Goal: Task Accomplishment & Management: Manage account settings

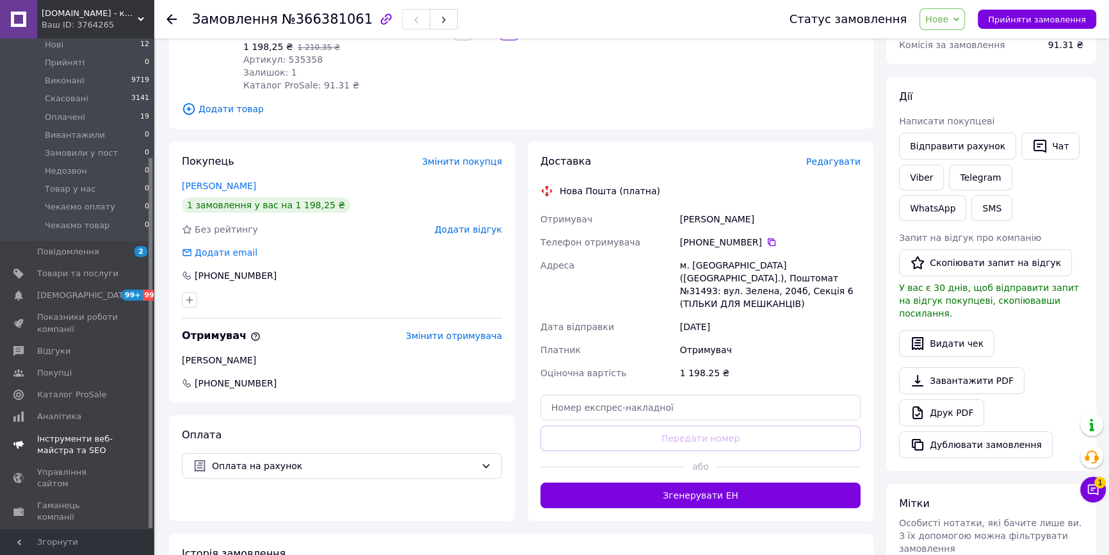
scroll to position [157, 0]
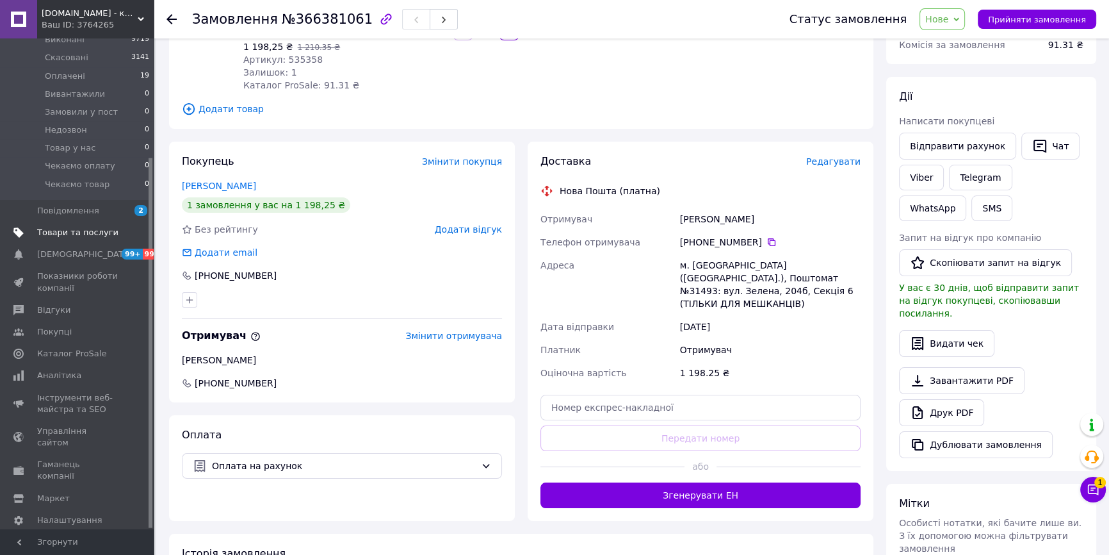
click at [79, 227] on span "Товари та послуги" at bounding box center [77, 233] width 81 height 12
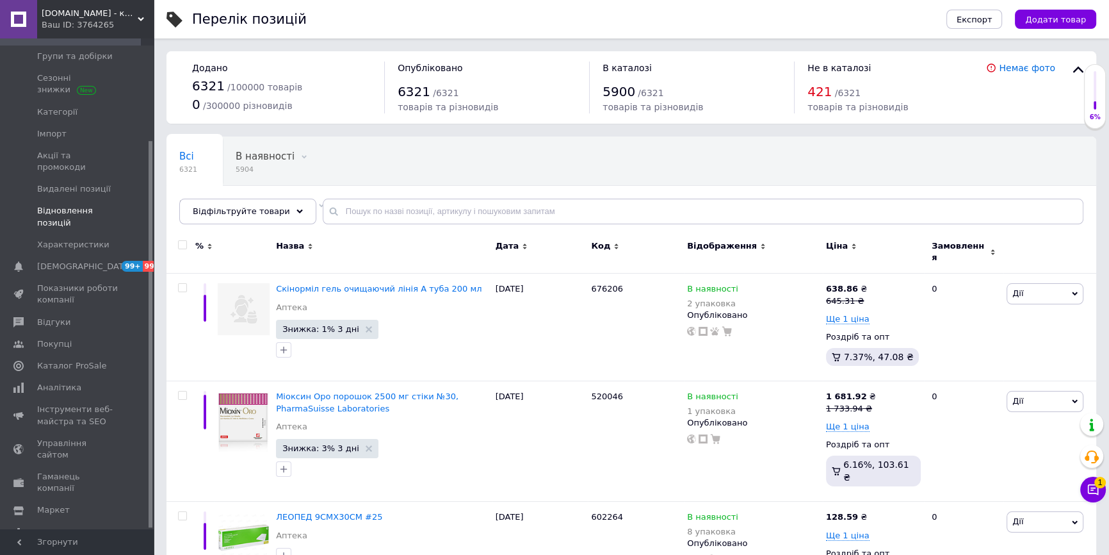
scroll to position [12, 0]
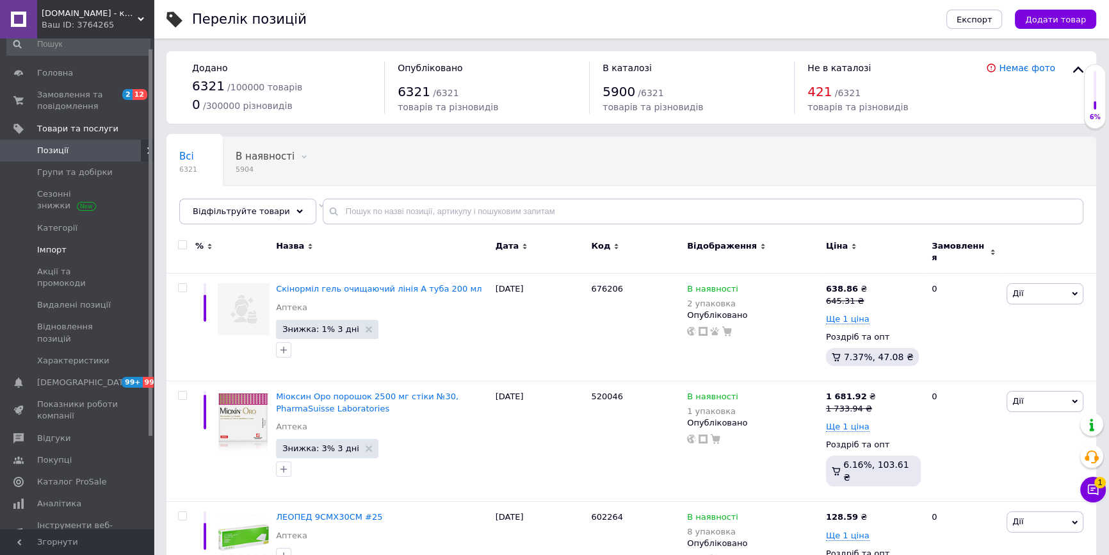
click at [65, 250] on span "Імпорт" at bounding box center [77, 250] width 81 height 12
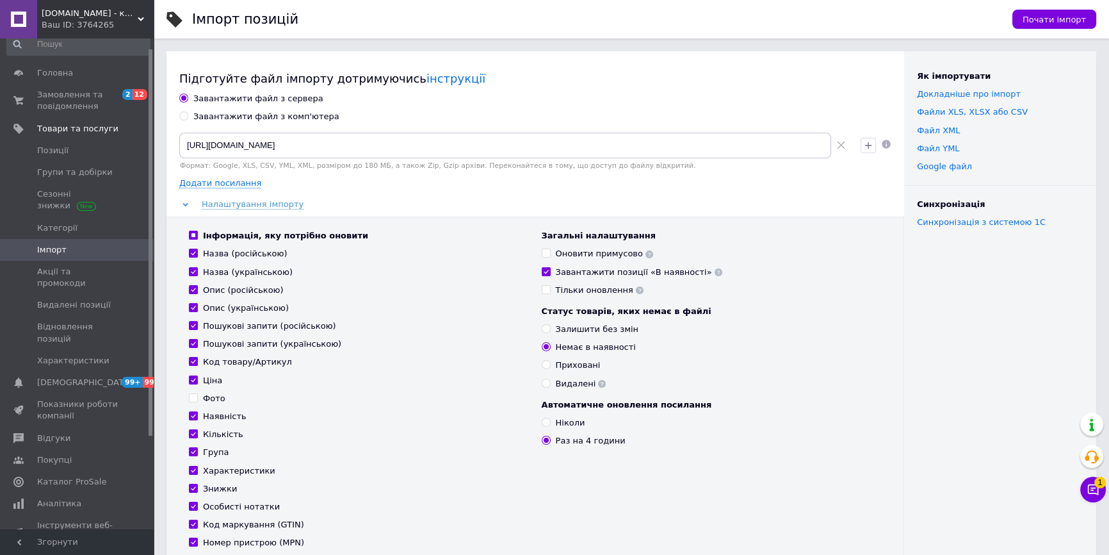
click at [192, 397] on input "Фото" at bounding box center [193, 397] width 8 height 8
checkbox input "true"
click at [543, 250] on input "Оновити примусово" at bounding box center [546, 253] width 8 height 8
checkbox input "true"
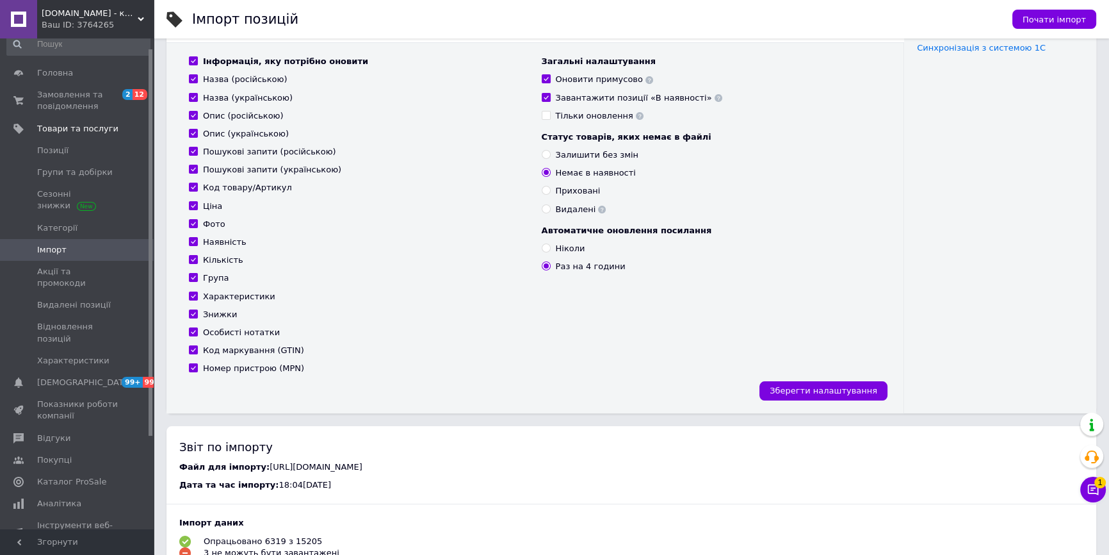
scroll to position [233, 0]
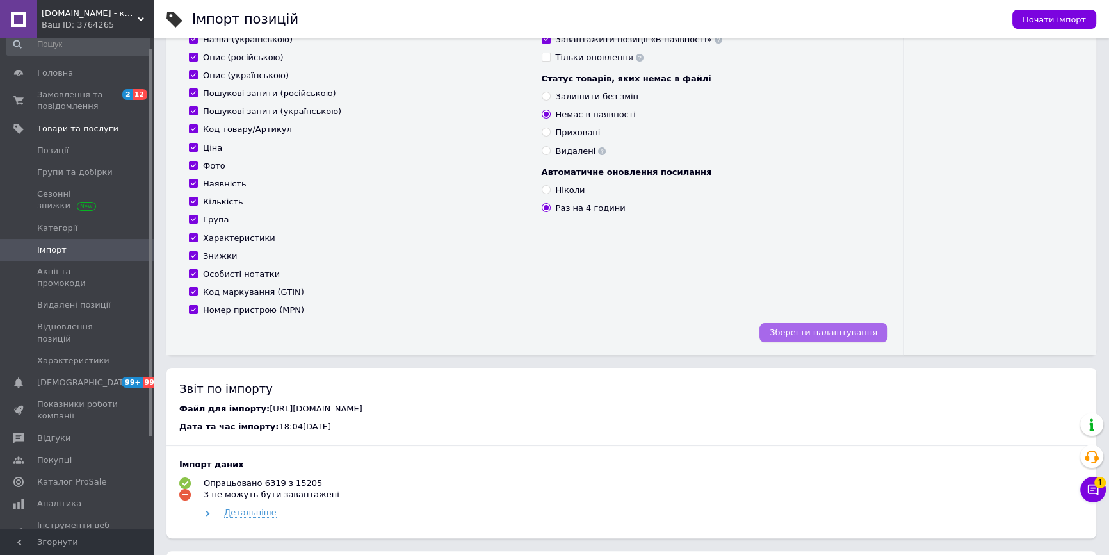
click at [846, 331] on span "Зберегти налаштування" at bounding box center [824, 332] width 108 height 10
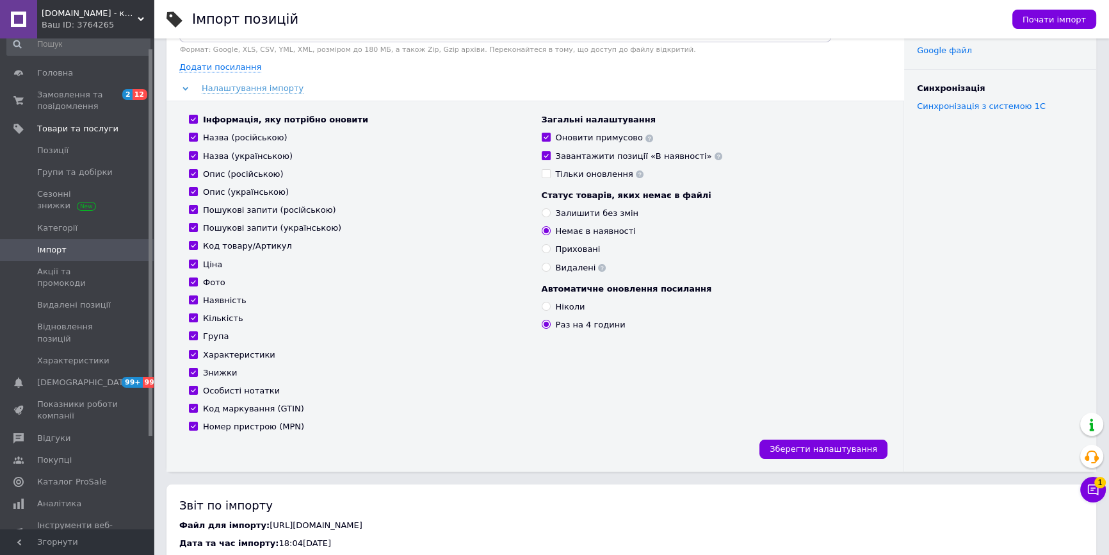
click at [191, 283] on input "Фото" at bounding box center [193, 281] width 8 height 8
checkbox input "false"
click at [837, 442] on button "Зберегти налаштування" at bounding box center [824, 448] width 128 height 19
